Goal: Transaction & Acquisition: Purchase product/service

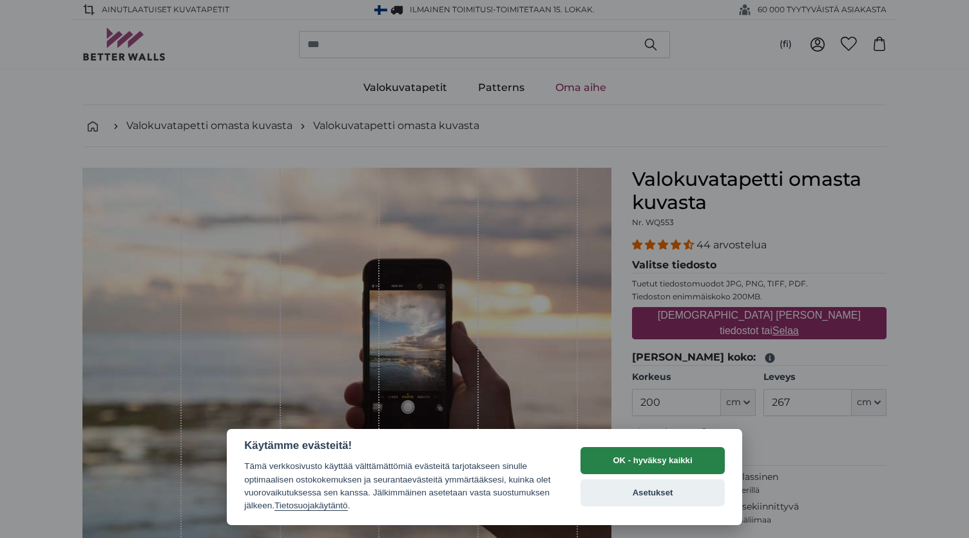
click at [666, 471] on button "OK - hyväksy kaikki" at bounding box center [653, 460] width 144 height 27
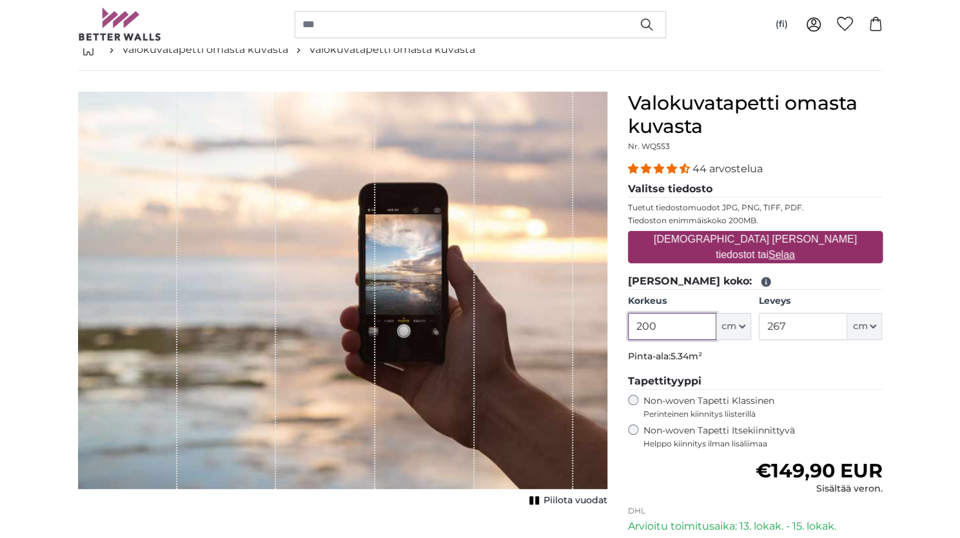
scroll to position [133, 0]
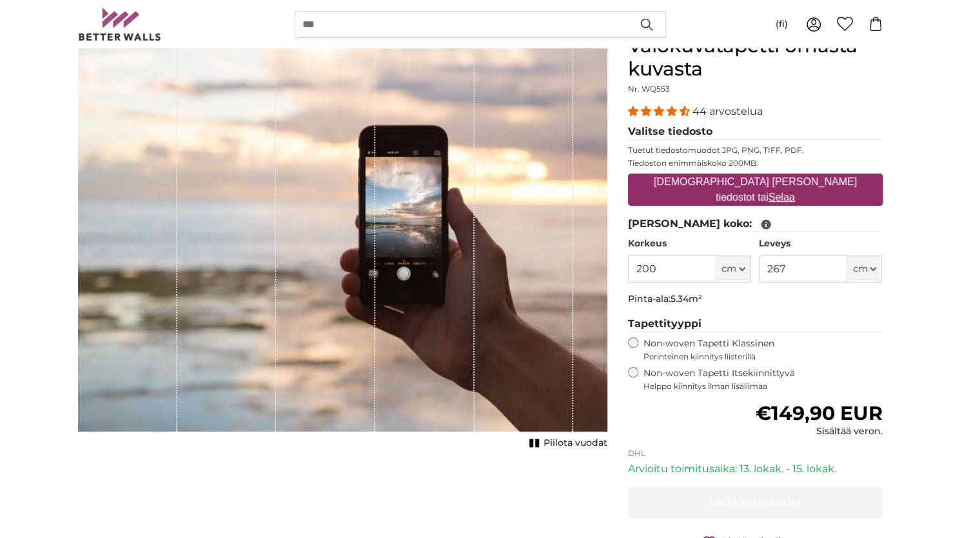
click at [795, 191] on u "Selaa" at bounding box center [781, 196] width 26 height 11
click at [811, 177] on input "[DEMOGRAPHIC_DATA] [PERSON_NAME] tiedostot tai Selaa" at bounding box center [755, 175] width 255 height 4
type input "**********"
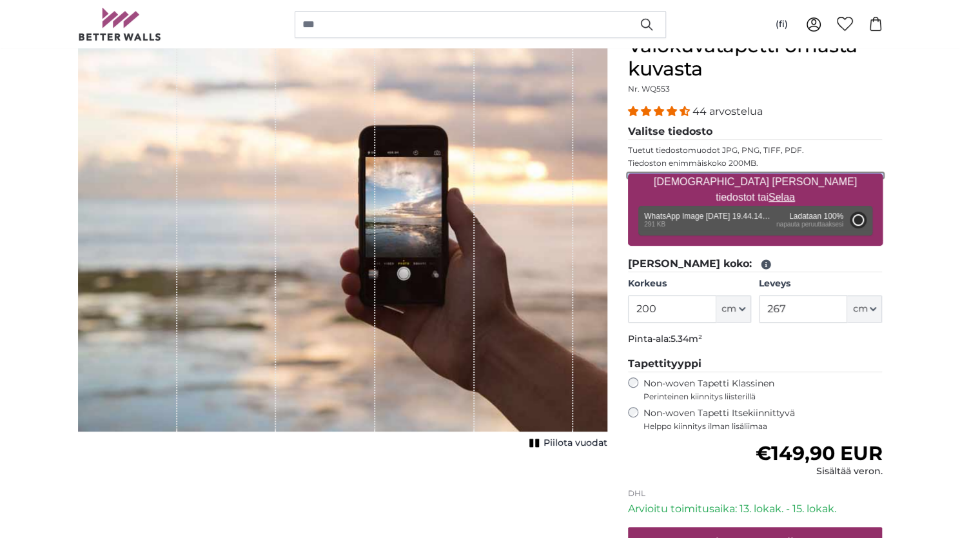
type input "108"
type input "81"
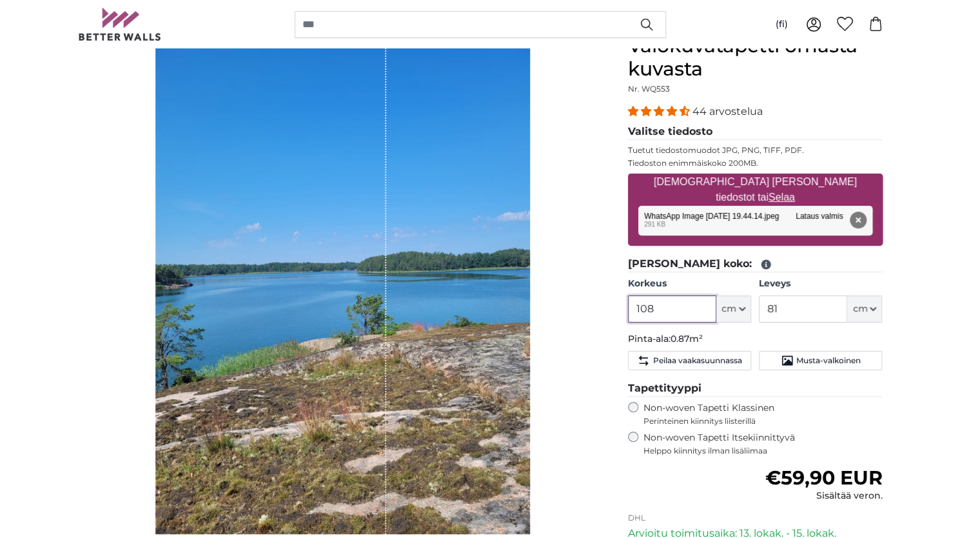
click at [685, 310] on input "108" at bounding box center [672, 308] width 88 height 27
drag, startPoint x: 664, startPoint y: 309, endPoint x: 590, endPoint y: 311, distance: 73.5
click at [590, 311] on product-detail "Peruuta Rajaa kuva Piilota vuodat Valokuvatapetti omasta kuvasta Nr. WQ553 44 a…" at bounding box center [480, 345] width 825 height 663
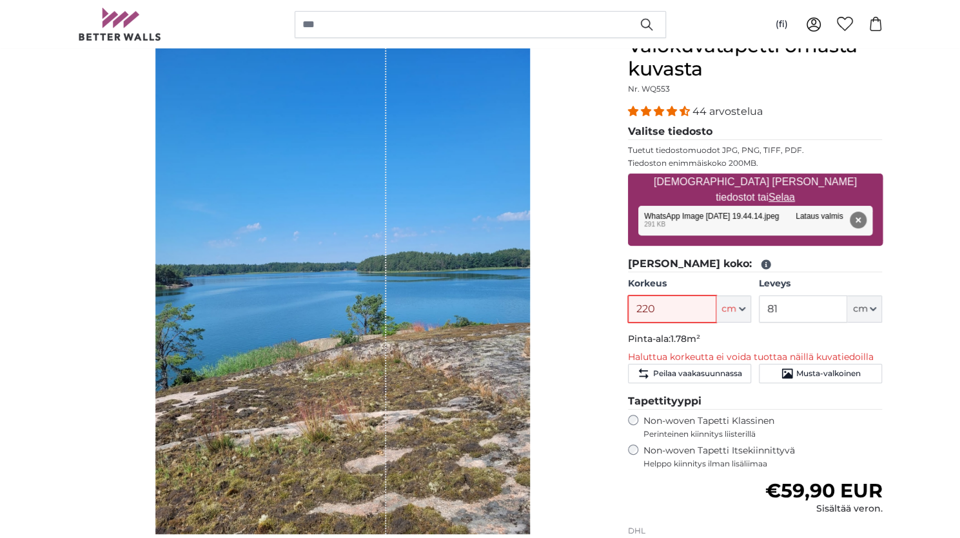
type input "220"
drag, startPoint x: 790, startPoint y: 306, endPoint x: 728, endPoint y: 304, distance: 61.9
click at [728, 304] on div "Korkeus 220 ft cm Centimeter (cm) Inches (inch) Feet (ft. in.) Leveys 81 ft cm …" at bounding box center [755, 299] width 255 height 45
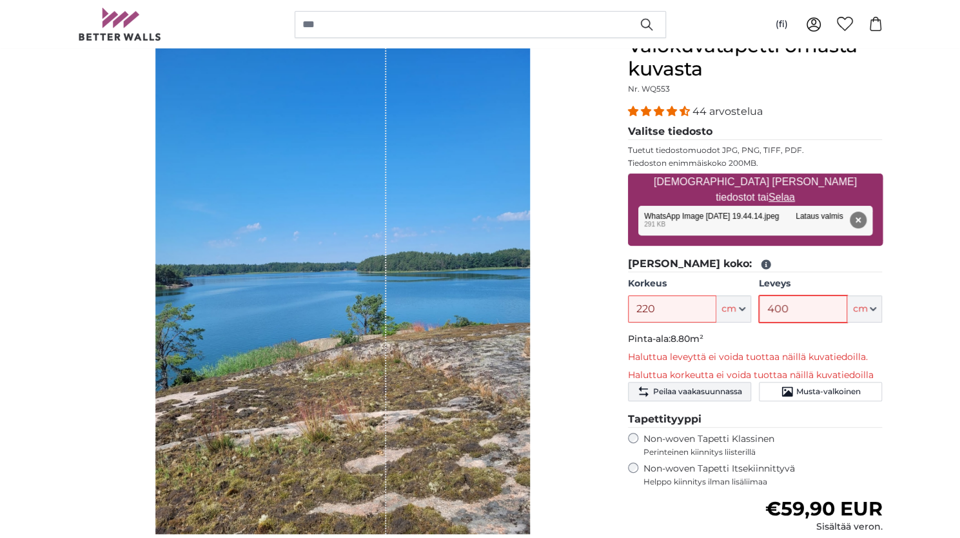
type input "400"
click at [730, 391] on span "Peilaa vaakasuunnassa" at bounding box center [696, 391] width 89 height 10
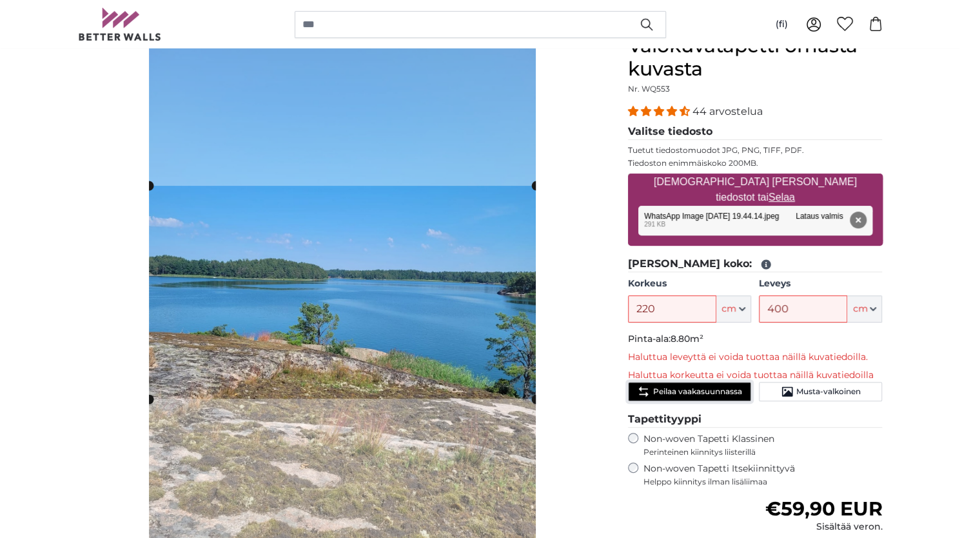
click at [730, 391] on span "Peilaa vaakasuunnassa" at bounding box center [696, 391] width 89 height 10
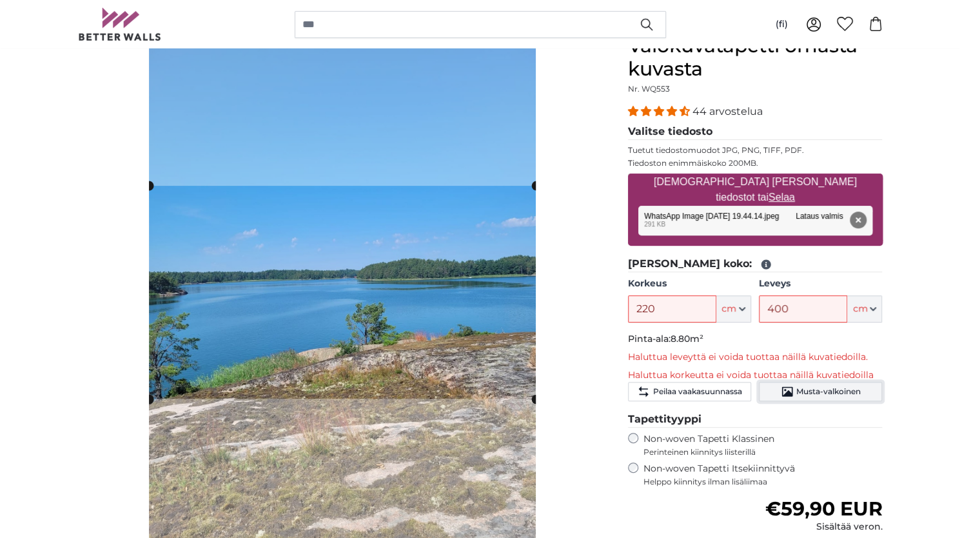
click at [799, 388] on span "Musta-valkoinen" at bounding box center [828, 391] width 64 height 10
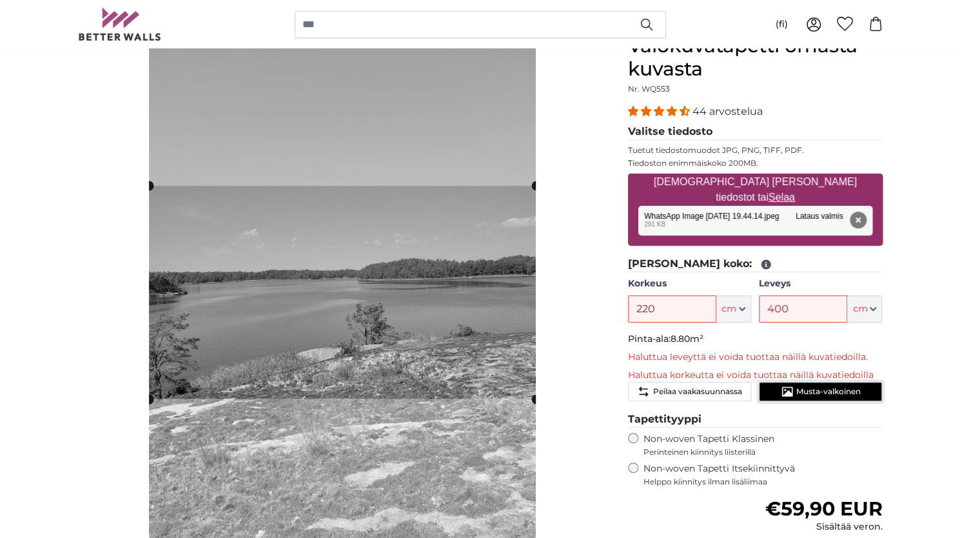
click at [799, 388] on span "Musta-valkoinen" at bounding box center [828, 391] width 64 height 10
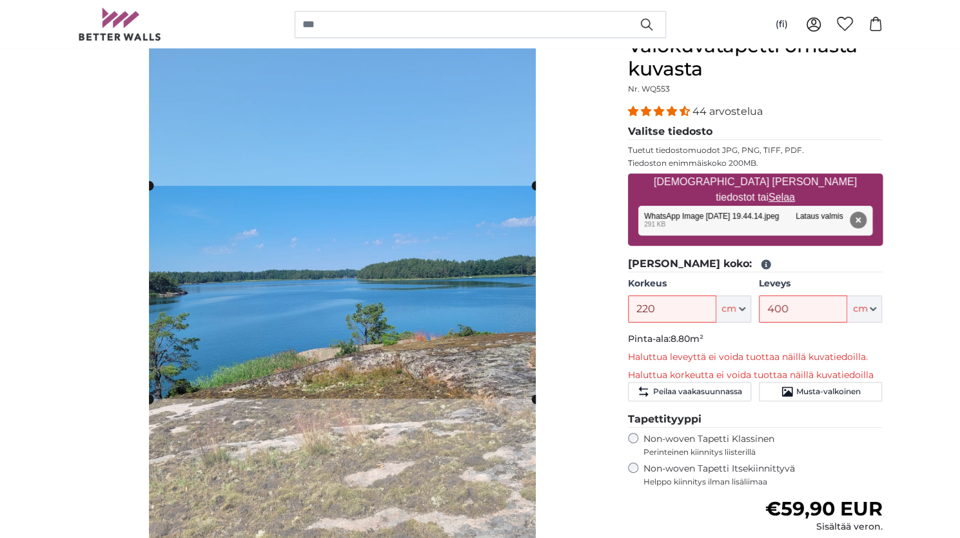
click at [634, 471] on div "Non-woven Tapetti Itsekiinnittyvä Helppo kiinnitys ilman lisäliimaa" at bounding box center [755, 474] width 255 height 24
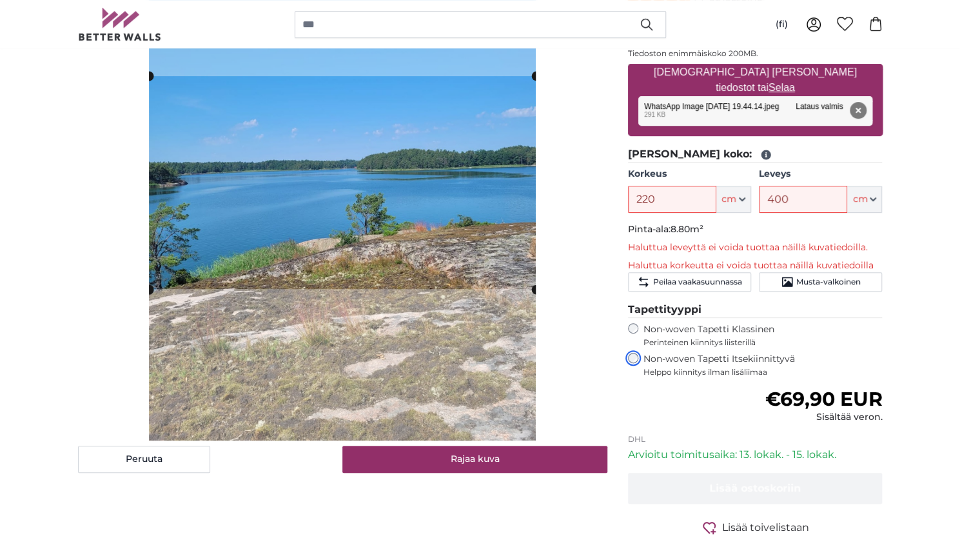
scroll to position [237, 0]
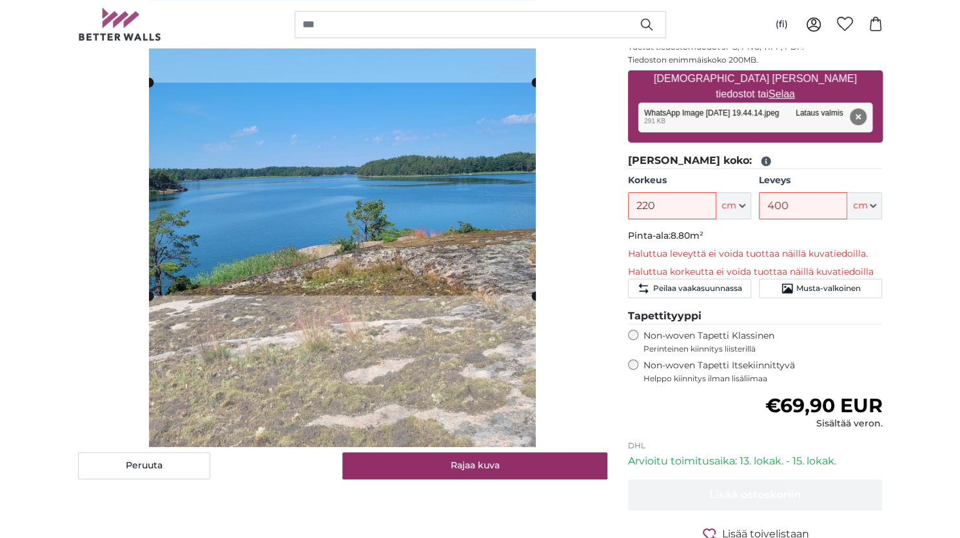
click at [761, 159] on icon at bounding box center [766, 162] width 10 height 10
click at [695, 202] on input "220" at bounding box center [672, 205] width 88 height 27
click at [672, 170] on fieldset "Anna haluttu koko: Korkeus 220 ft cm Centimeter (cm) Inches (inch) Feet (ft. in…" at bounding box center [755, 228] width 255 height 150
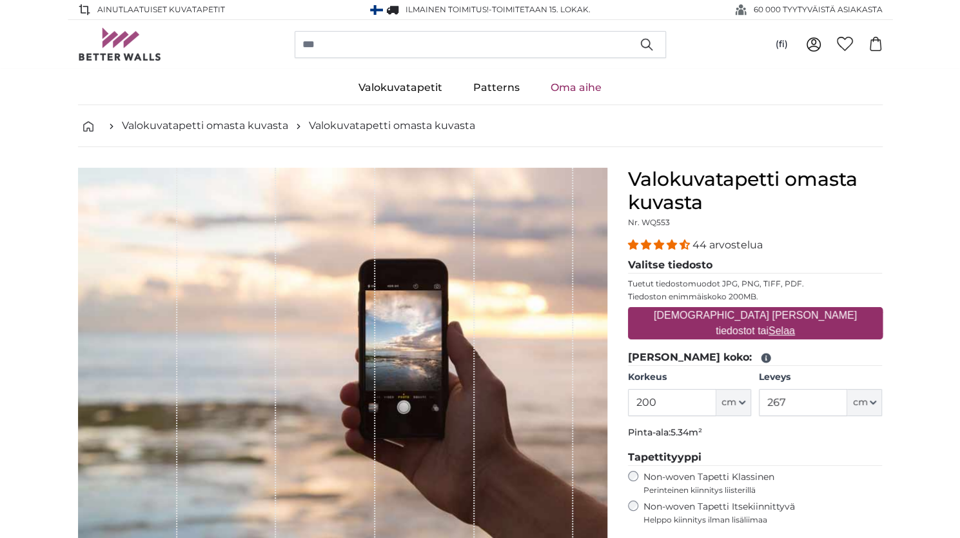
click at [795, 325] on u "Selaa" at bounding box center [781, 330] width 26 height 11
click at [813, 311] on input "[DEMOGRAPHIC_DATA] [PERSON_NAME] tiedostot tai Selaa" at bounding box center [755, 309] width 255 height 4
type input "**********"
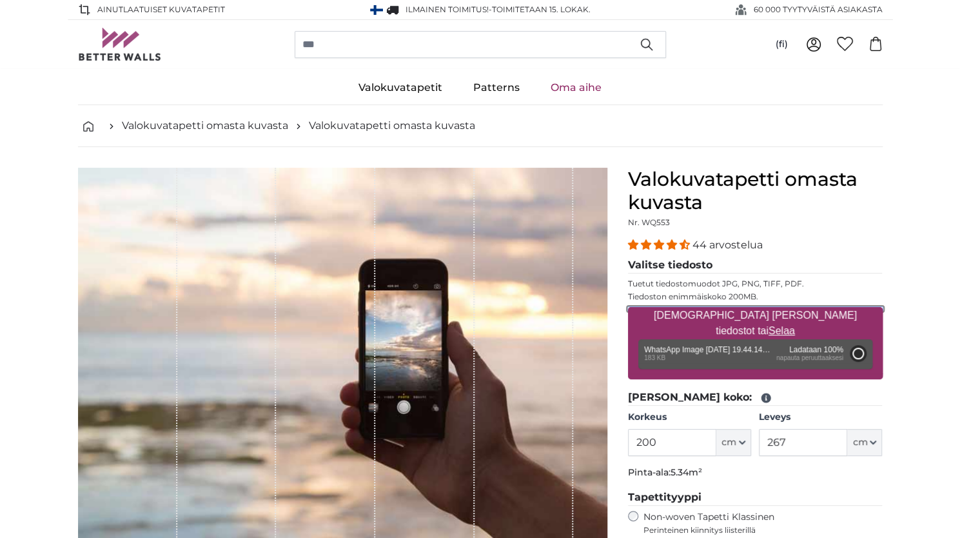
type input "145.3"
type input "109"
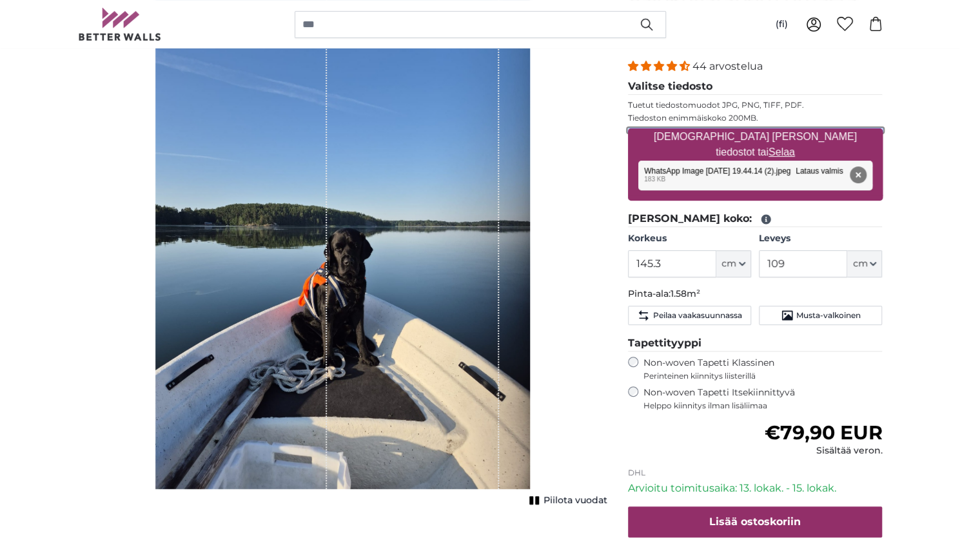
scroll to position [164, 0]
